Goal: Transaction & Acquisition: Purchase product/service

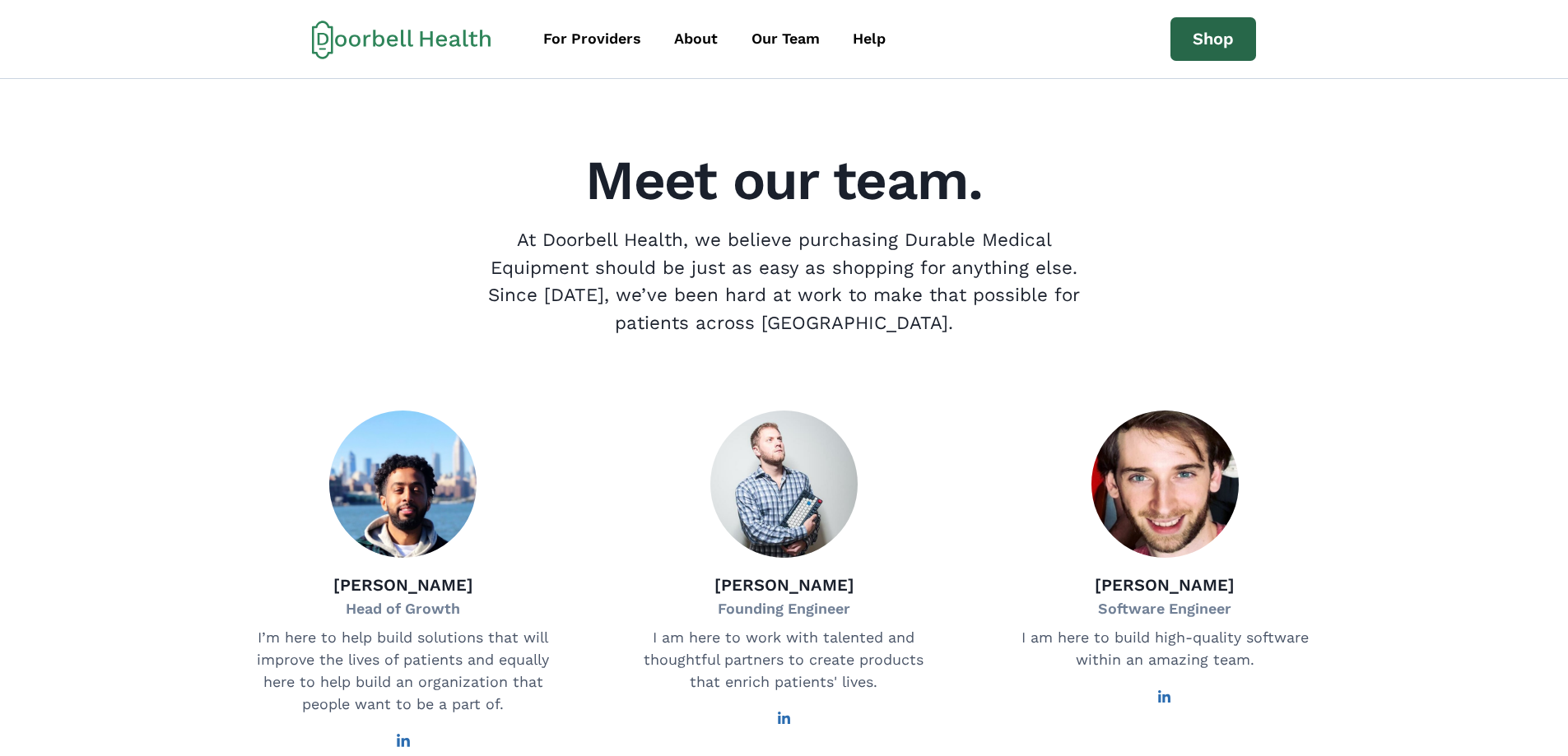
click at [1222, 40] on link "Shop" at bounding box center [1213, 40] width 86 height 44
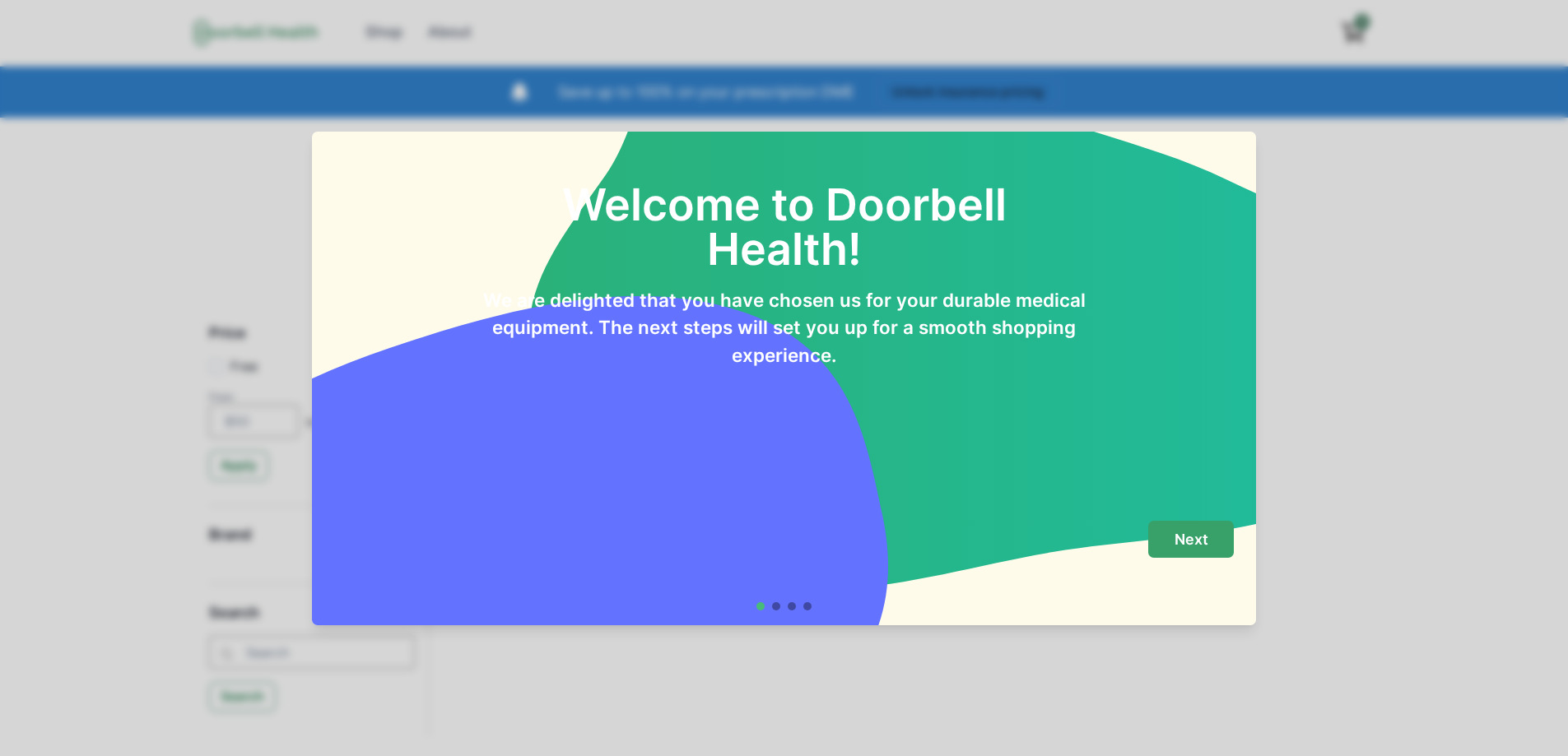
click at [1198, 535] on p "Next" at bounding box center [1191, 541] width 34 height 18
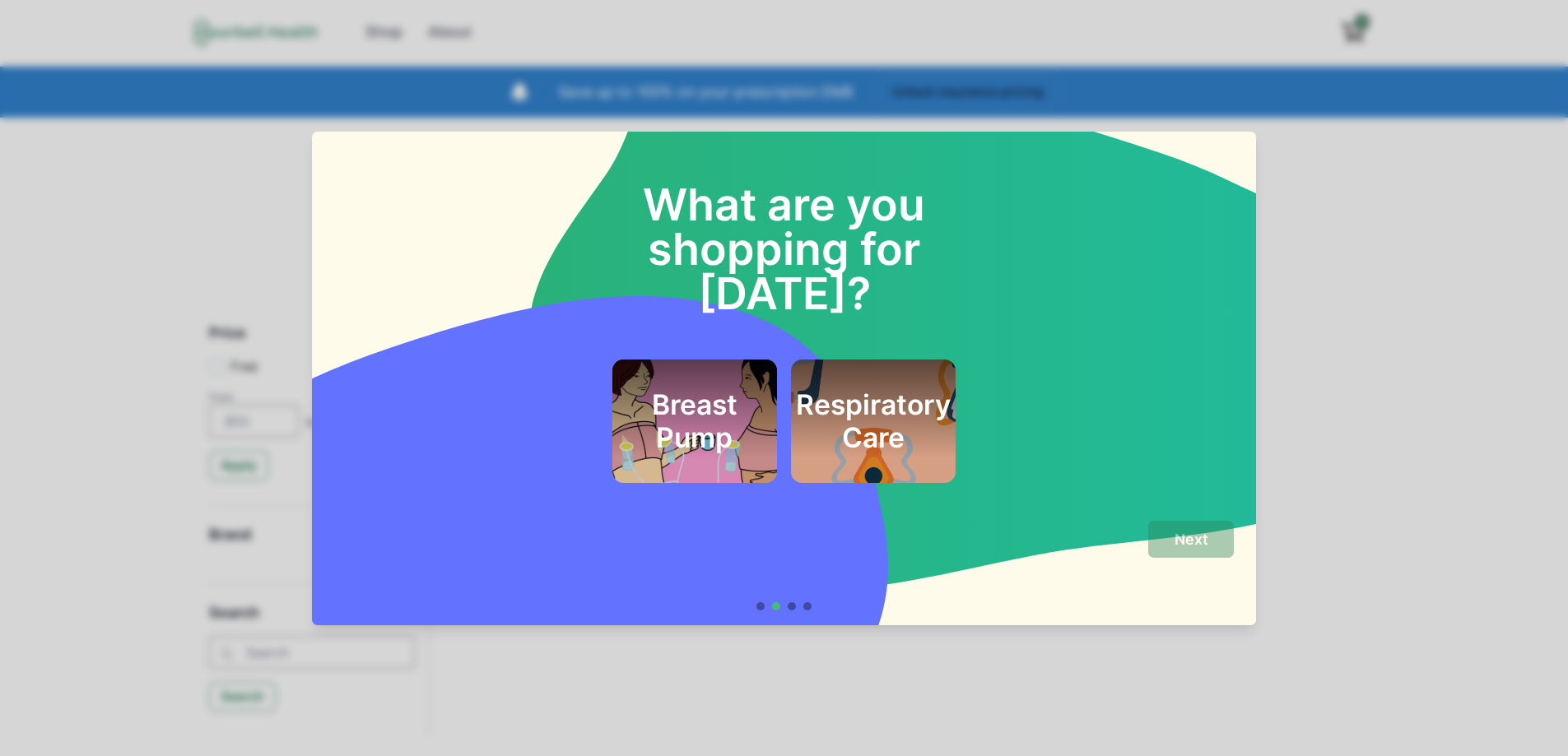
click at [873, 389] on h2 "Respiratory Care" at bounding box center [873, 422] width 155 height 66
click at [1208, 547] on p "Next" at bounding box center [1191, 541] width 34 height 18
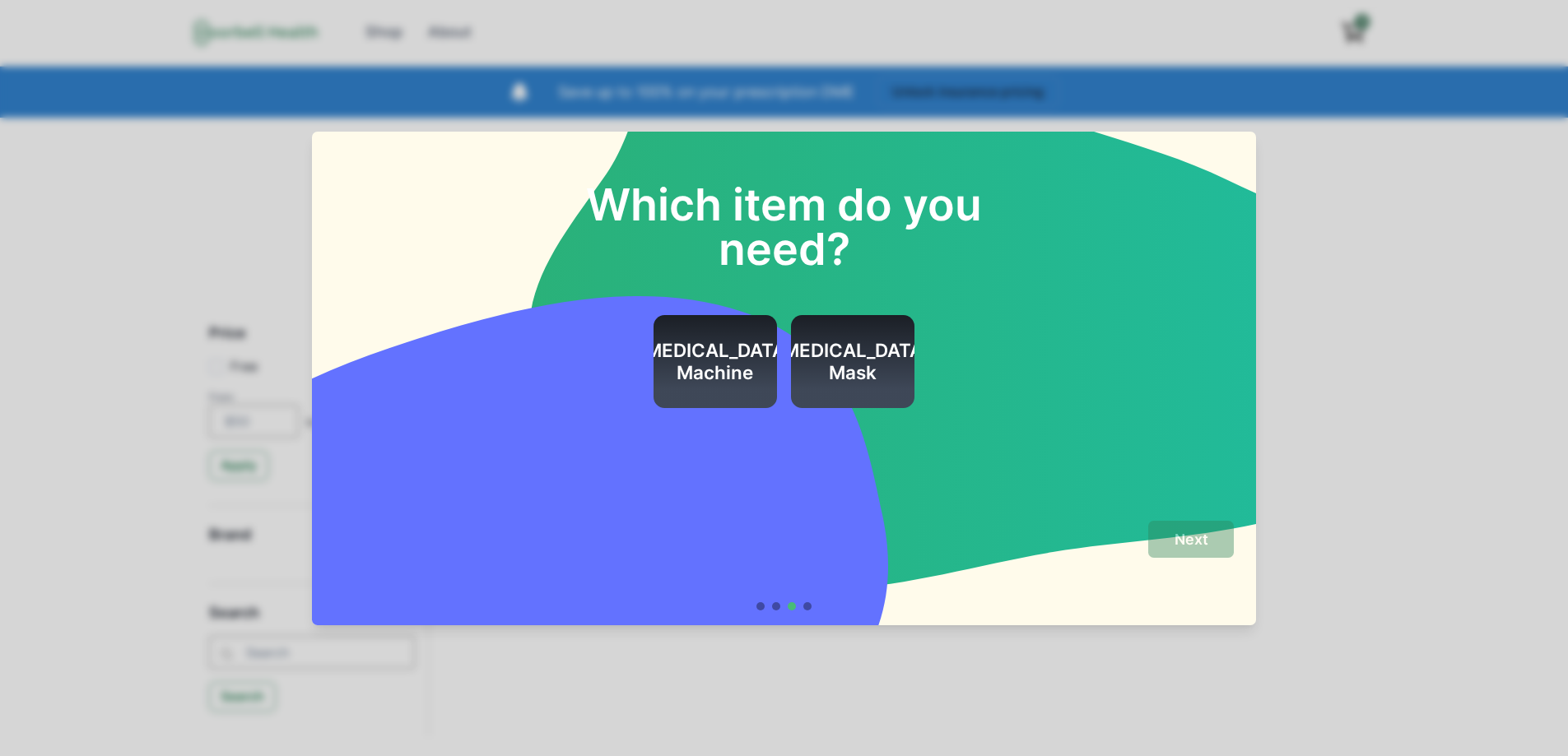
click at [831, 366] on h2 "[MEDICAL_DATA] Mask" at bounding box center [853, 362] width 155 height 44
click at [1202, 531] on button "Next" at bounding box center [1191, 540] width 86 height 37
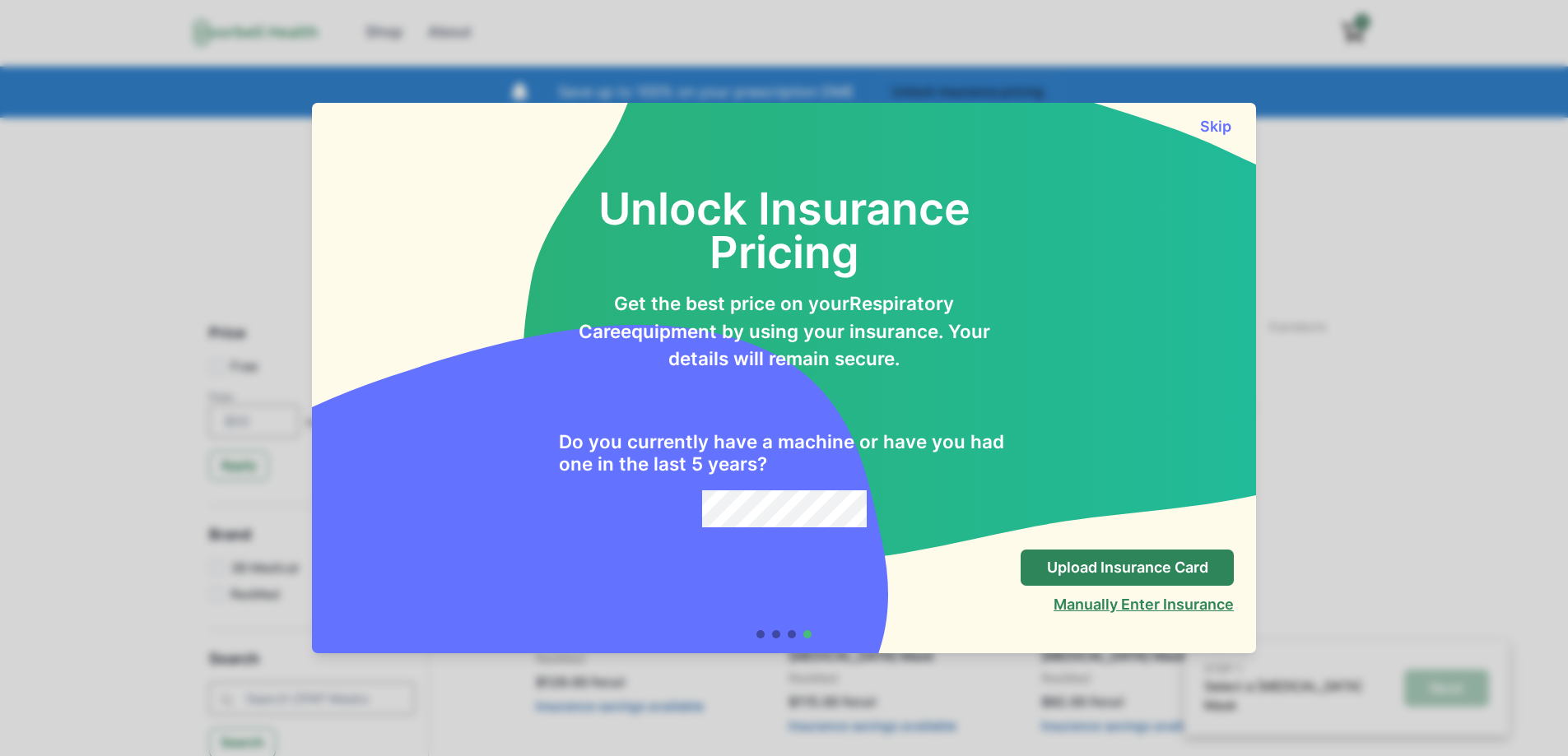
click at [1135, 604] on button "Manually Enter Insurance" at bounding box center [1144, 604] width 180 height 17
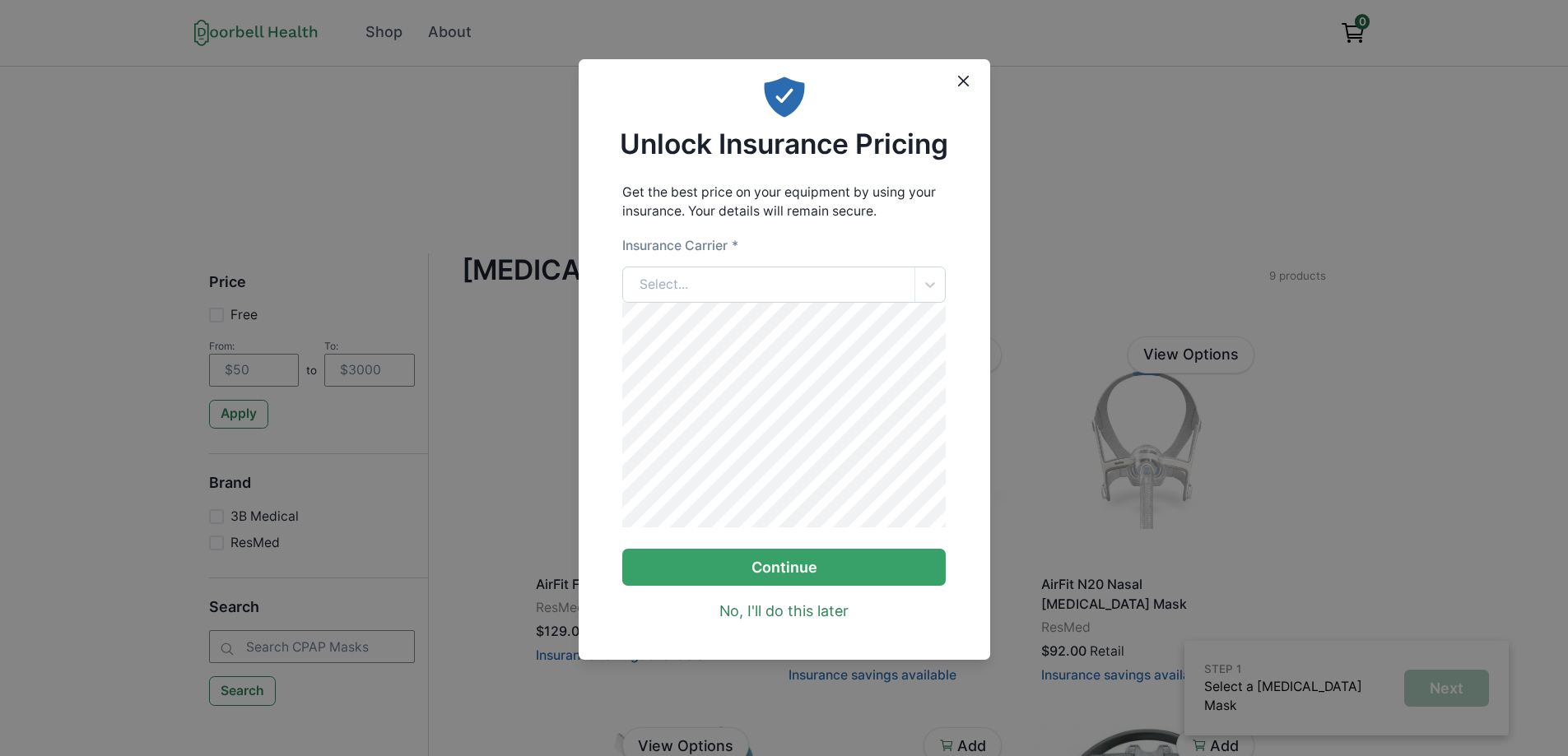
click at [687, 289] on div "Select..." at bounding box center [664, 285] width 49 height 19
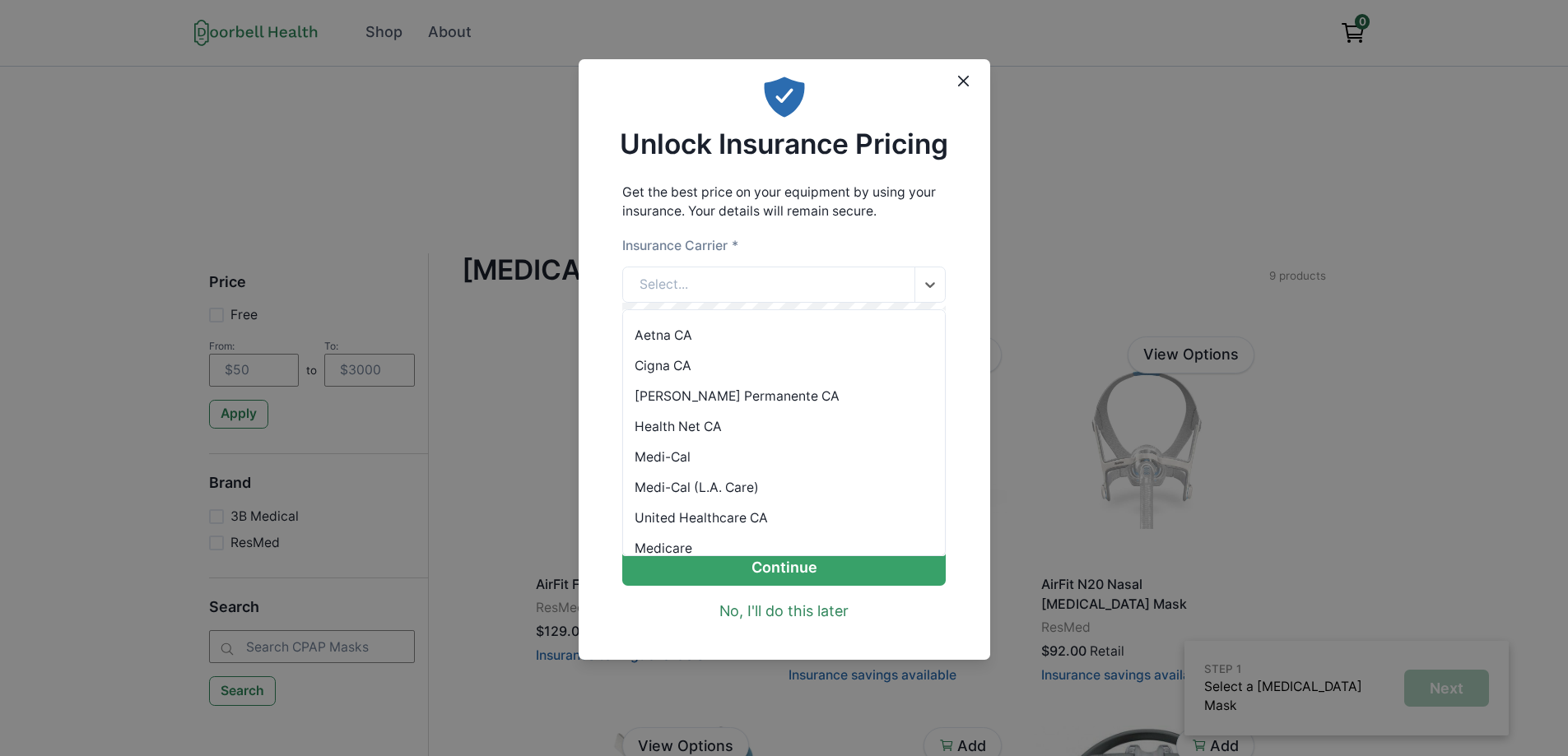
scroll to position [105, 0]
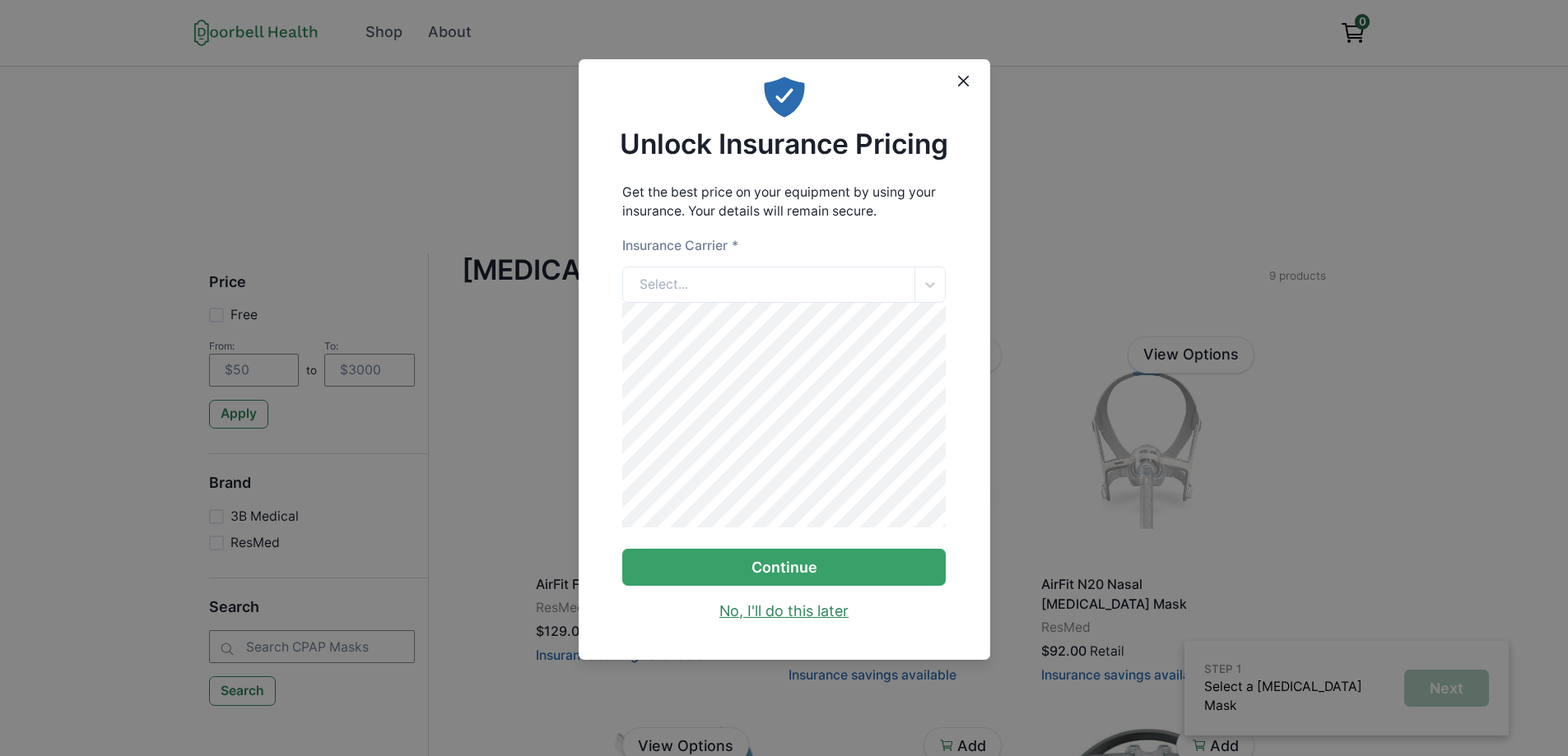
click at [780, 623] on link "No, I'll do this later" at bounding box center [784, 612] width 129 height 22
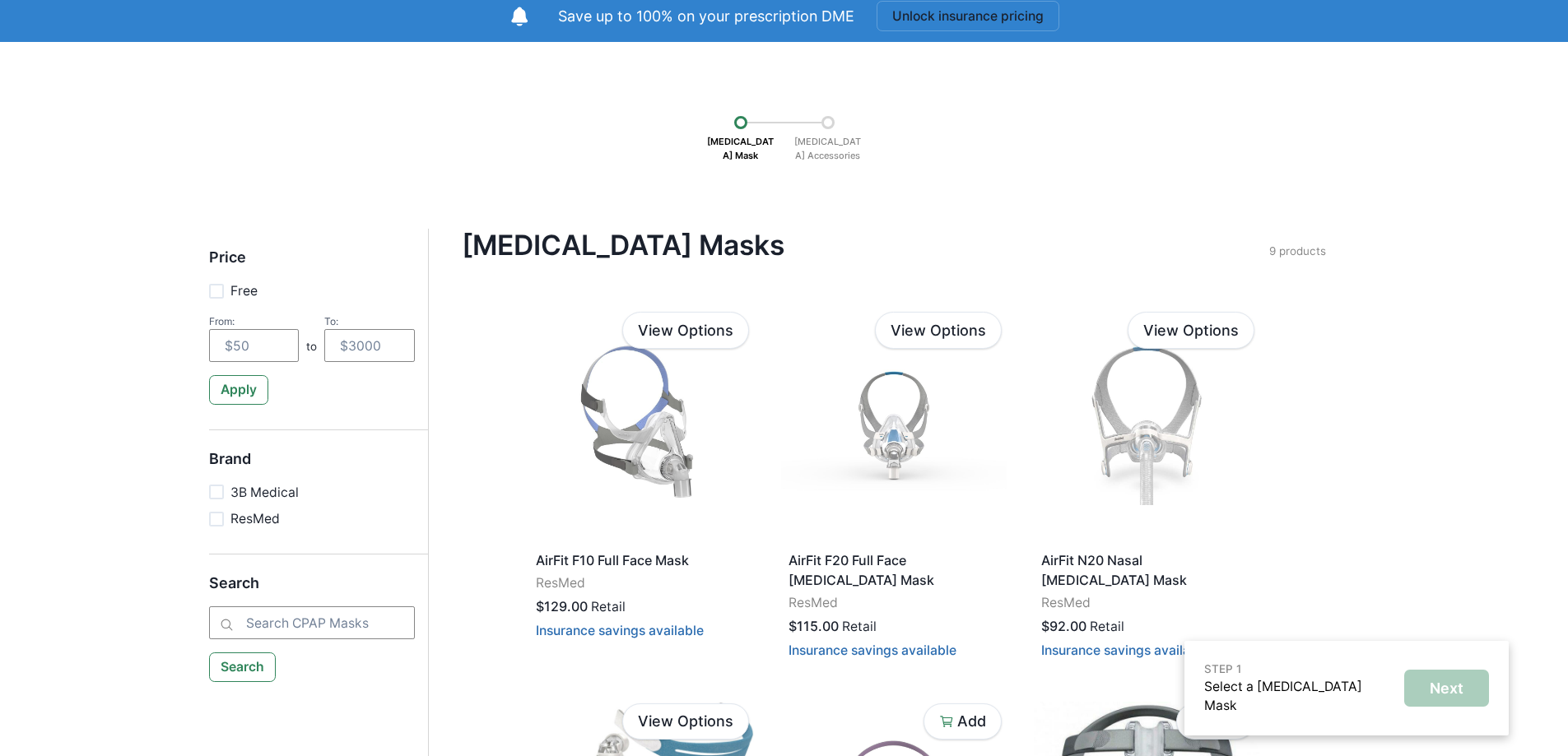
scroll to position [0, 0]
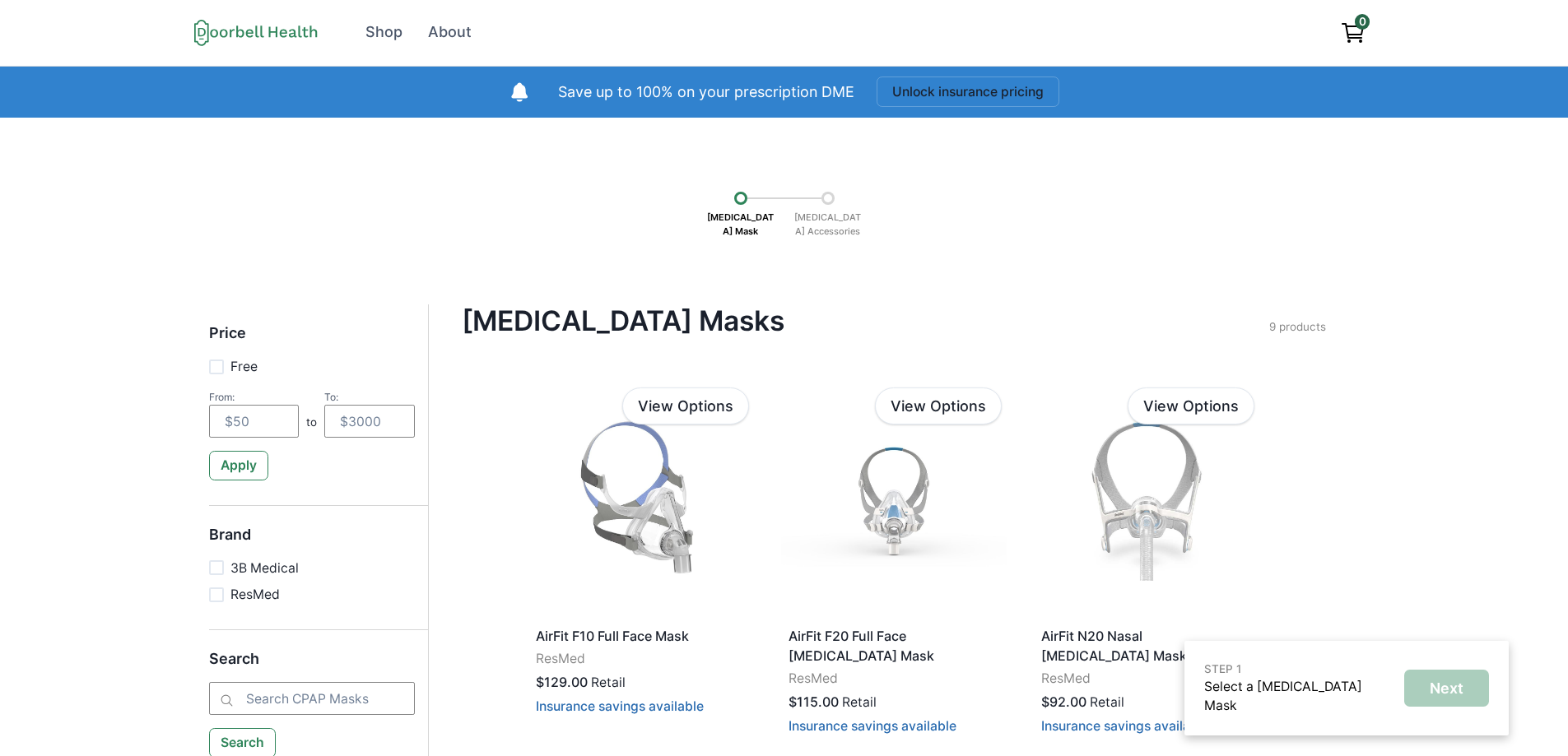
click at [828, 227] on p "[MEDICAL_DATA] Accessories" at bounding box center [828, 225] width 82 height 39
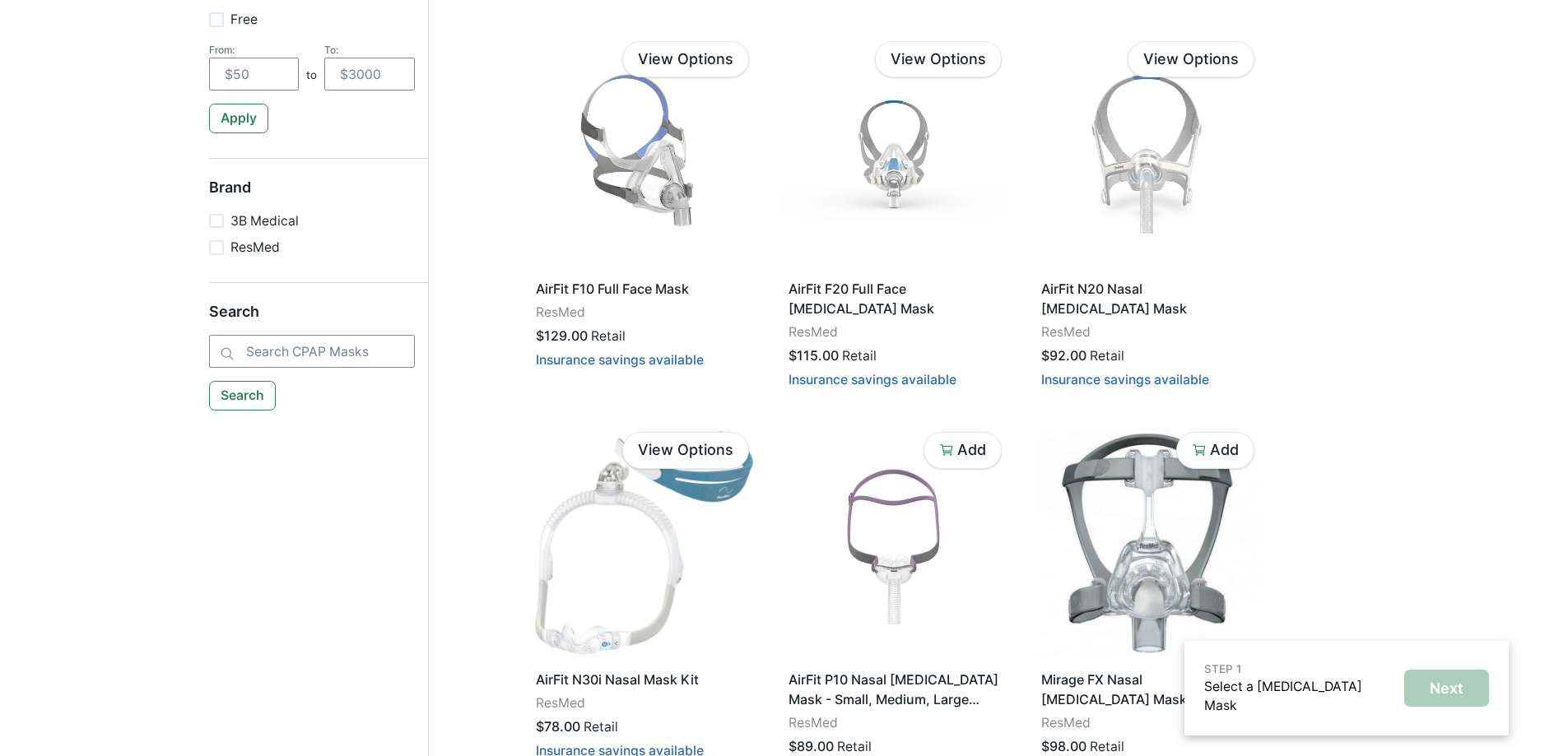
scroll to position [247, 0]
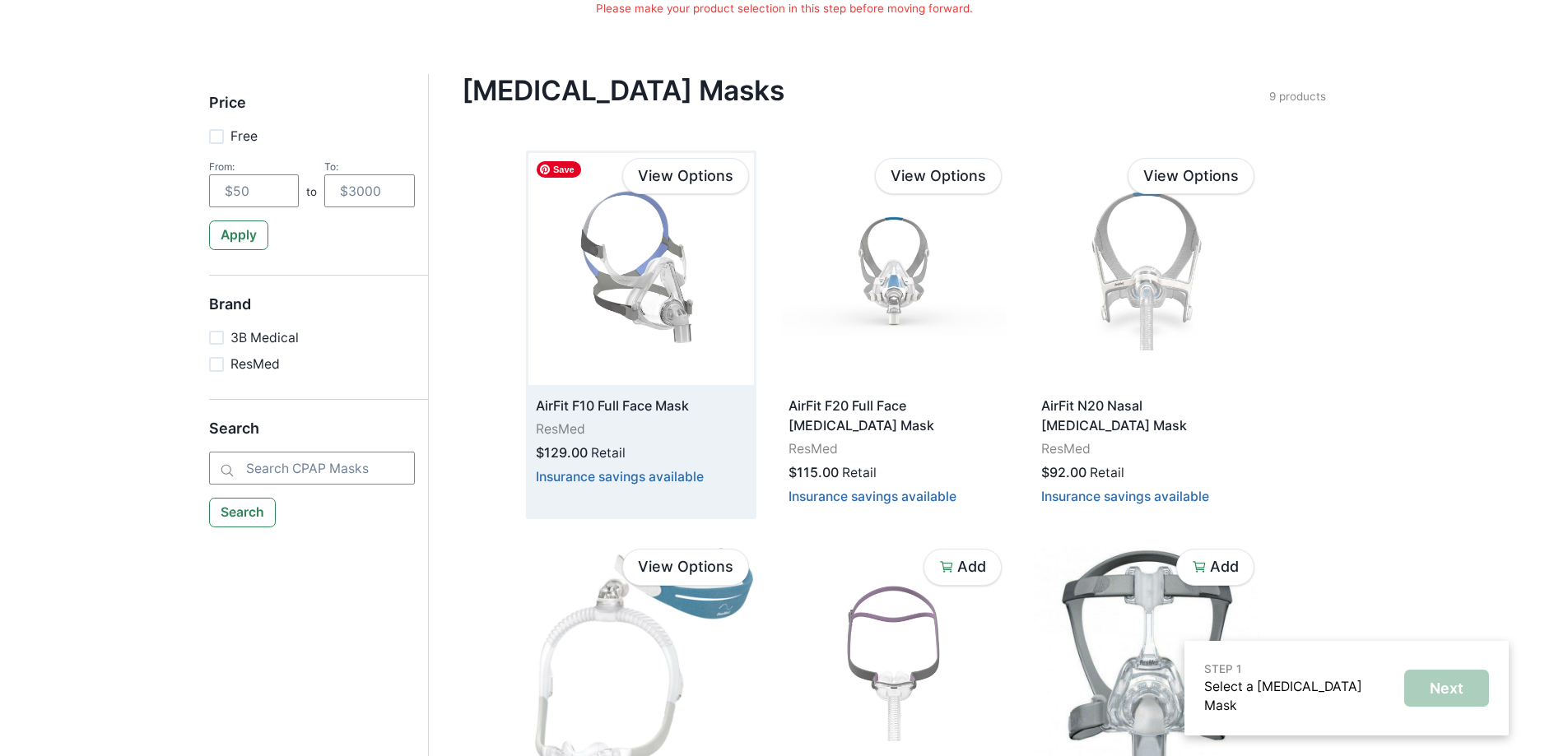
click at [647, 297] on img at bounding box center [641, 269] width 226 height 232
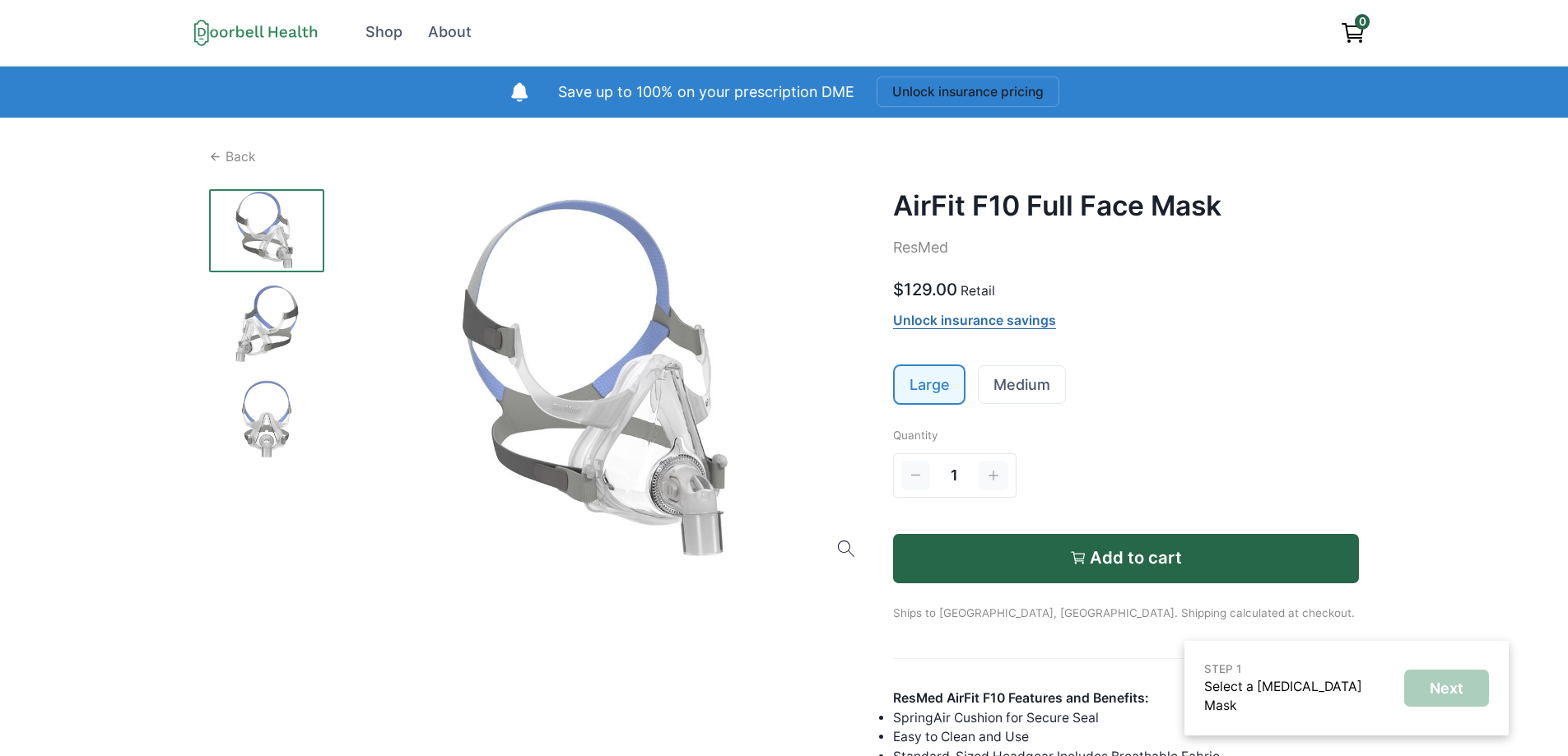
click at [258, 431] on img at bounding box center [266, 419] width 115 height 83
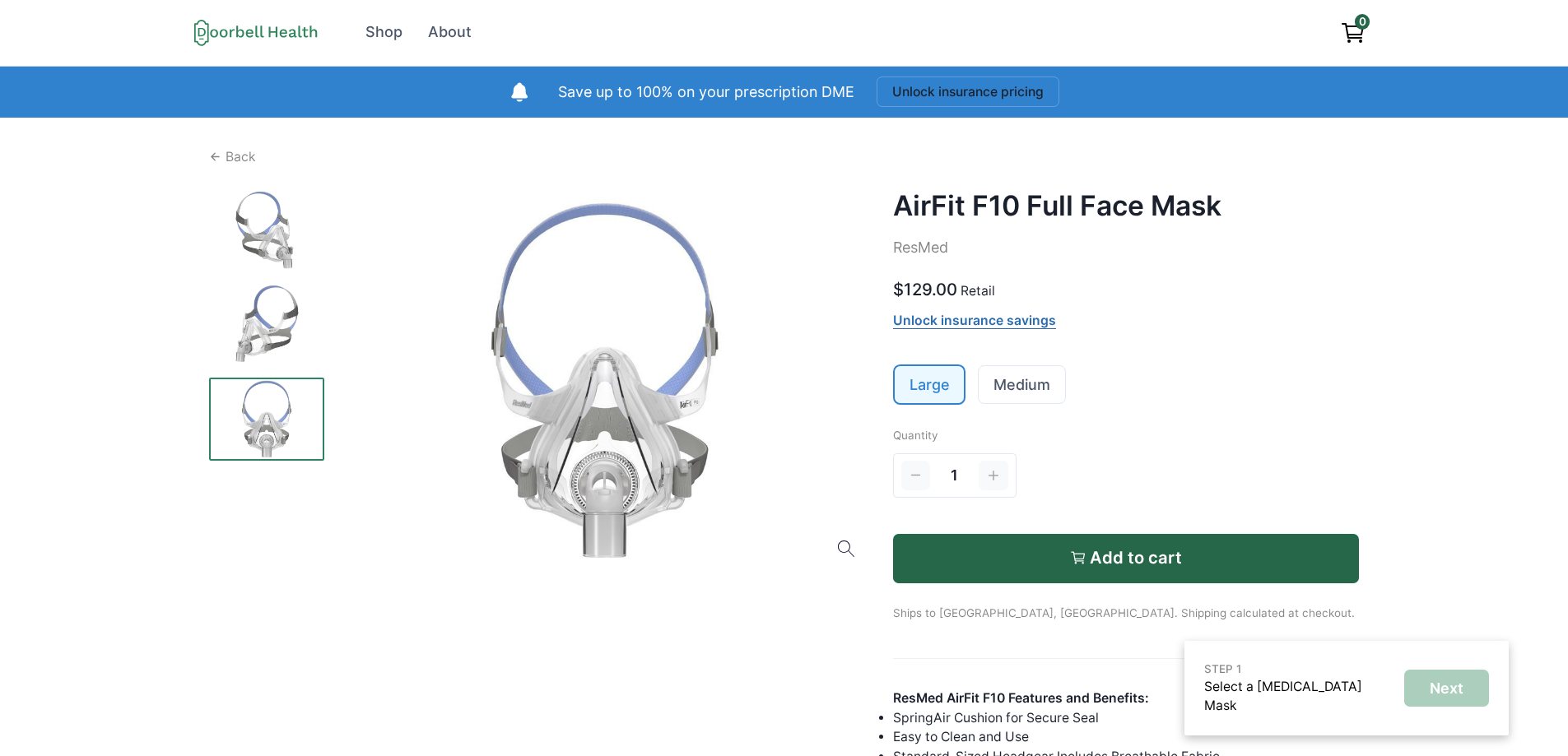
click at [228, 308] on img at bounding box center [266, 324] width 115 height 83
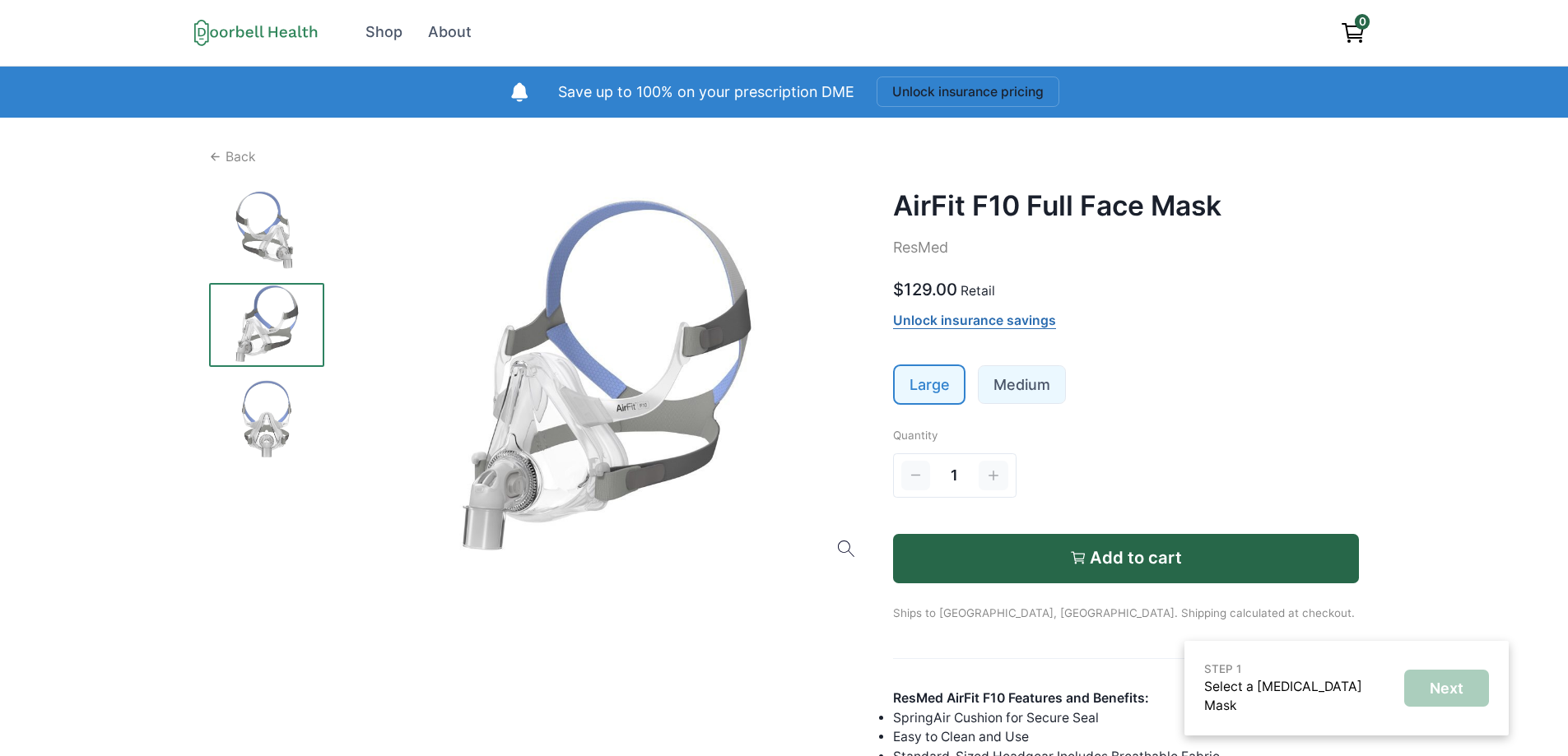
click at [1028, 390] on link "Medium" at bounding box center [1022, 385] width 87 height 37
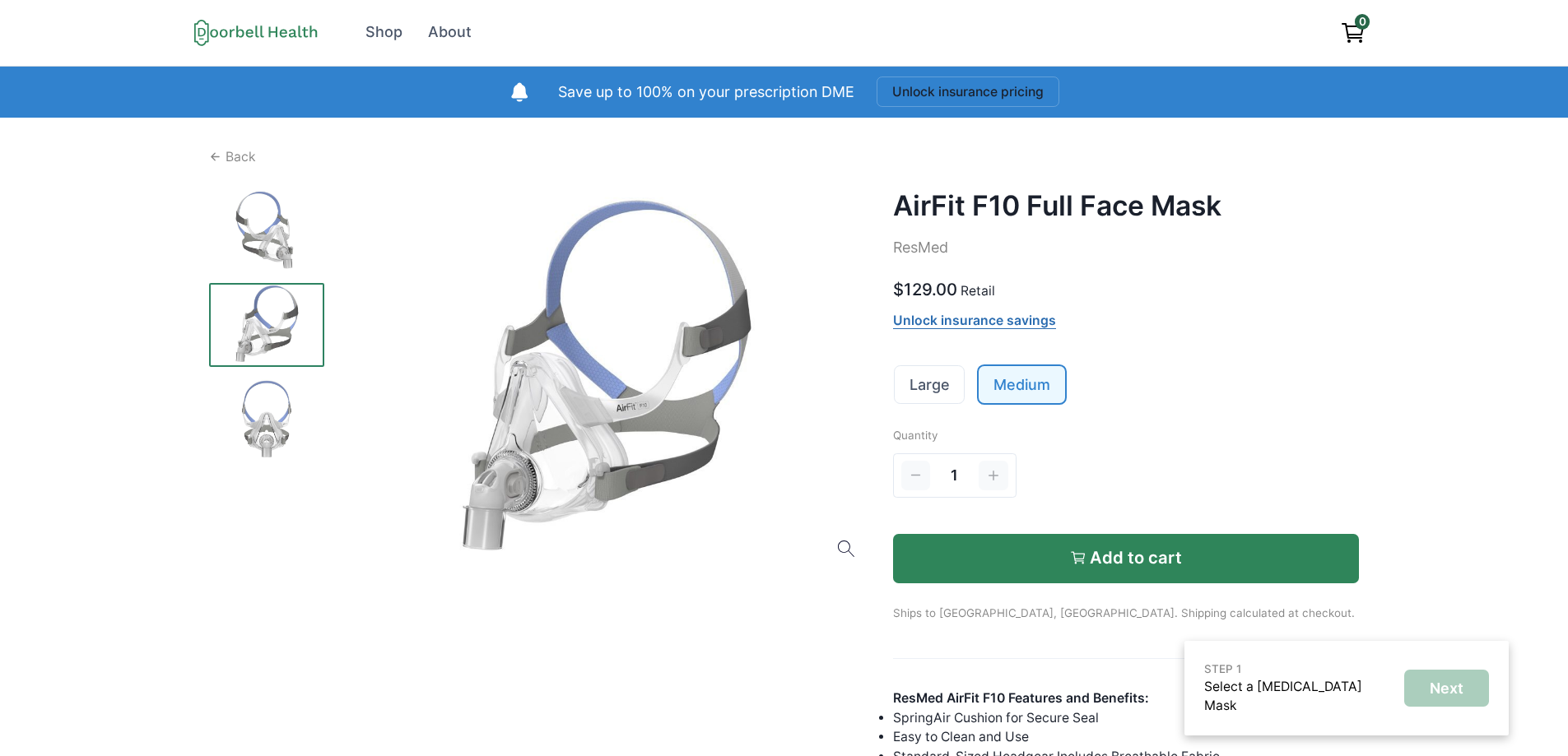
click at [1095, 554] on p "Add to cart" at bounding box center [1135, 557] width 92 height 19
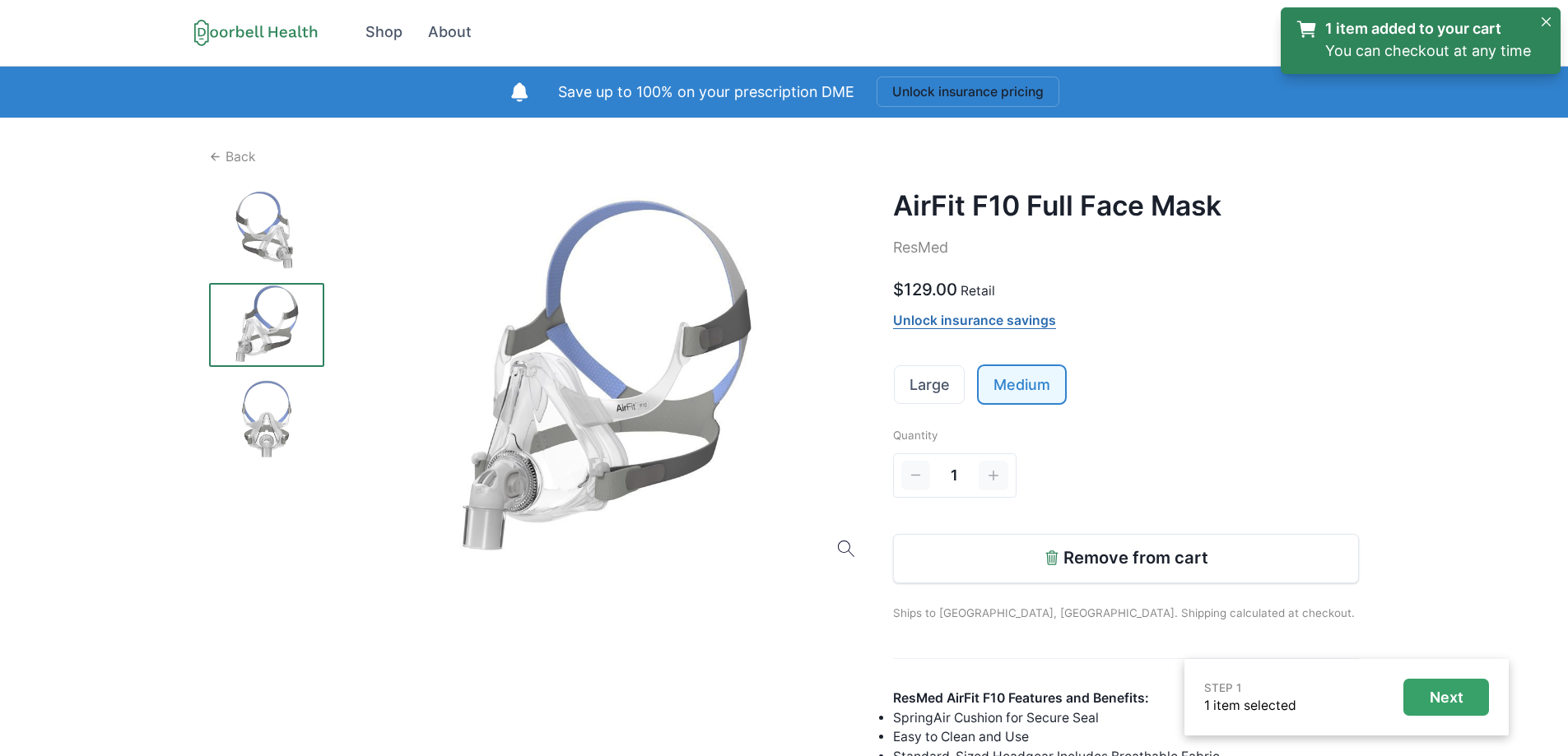
click at [1442, 689] on p "Next" at bounding box center [1446, 698] width 34 height 18
